Goal: Navigation & Orientation: Find specific page/section

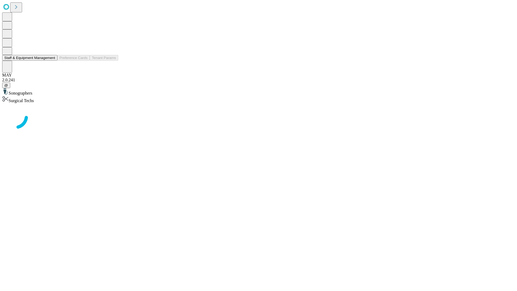
click at [51, 61] on button "Staff & Equipment Management" at bounding box center [29, 58] width 55 height 6
